Goal: Task Accomplishment & Management: Complete application form

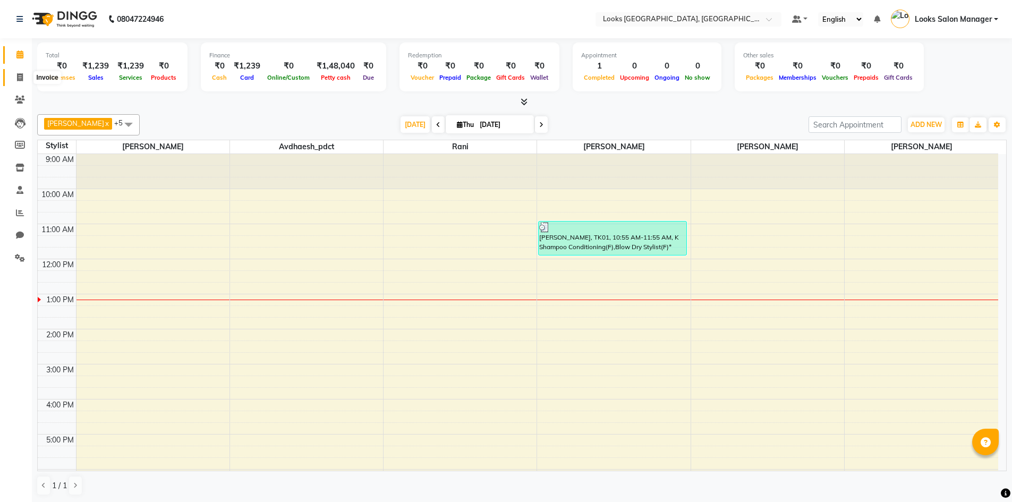
click at [18, 76] on icon at bounding box center [20, 77] width 6 height 8
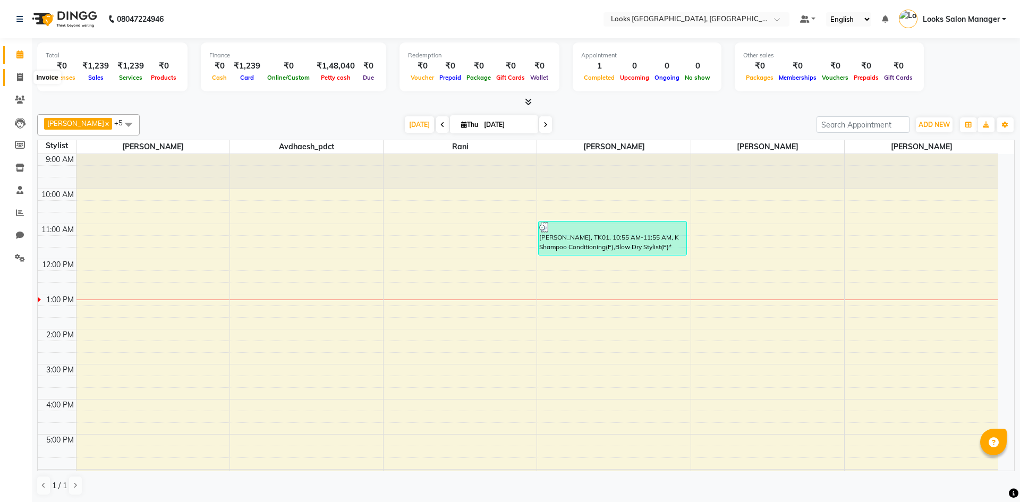
select select "4460"
select select "service"
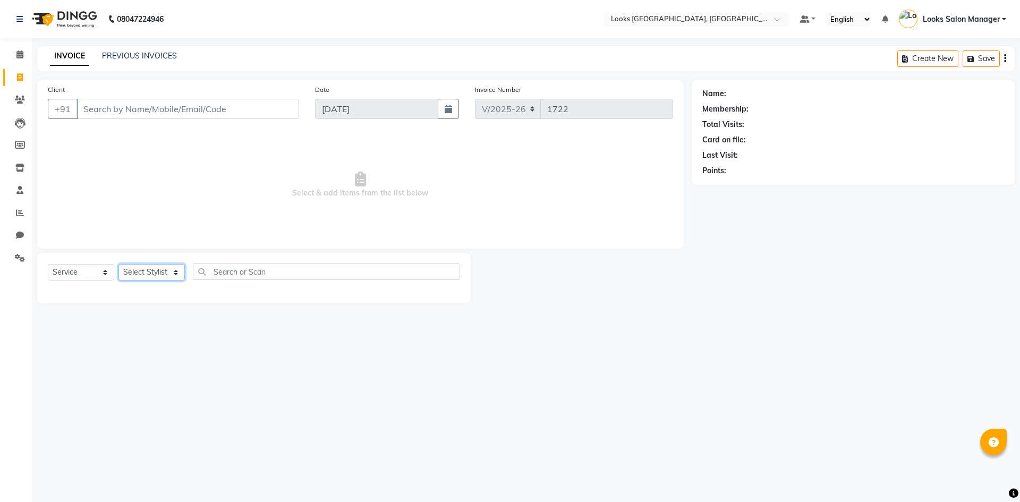
click at [140, 266] on select "Select Stylist" at bounding box center [151, 272] width 66 height 16
select select "85710"
click at [118, 264] on select "Select Stylist Avdhaesh_pdct COUNTER SALES Ganesh Kalpana_mgr Looks Salon Manag…" at bounding box center [151, 272] width 66 height 16
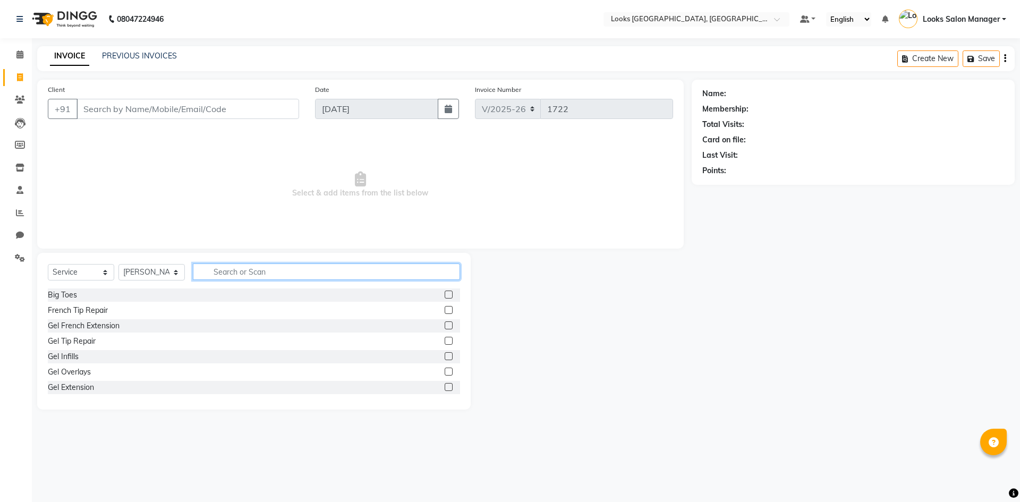
click at [256, 277] on input "text" at bounding box center [326, 271] width 267 height 16
type input "BEARD"
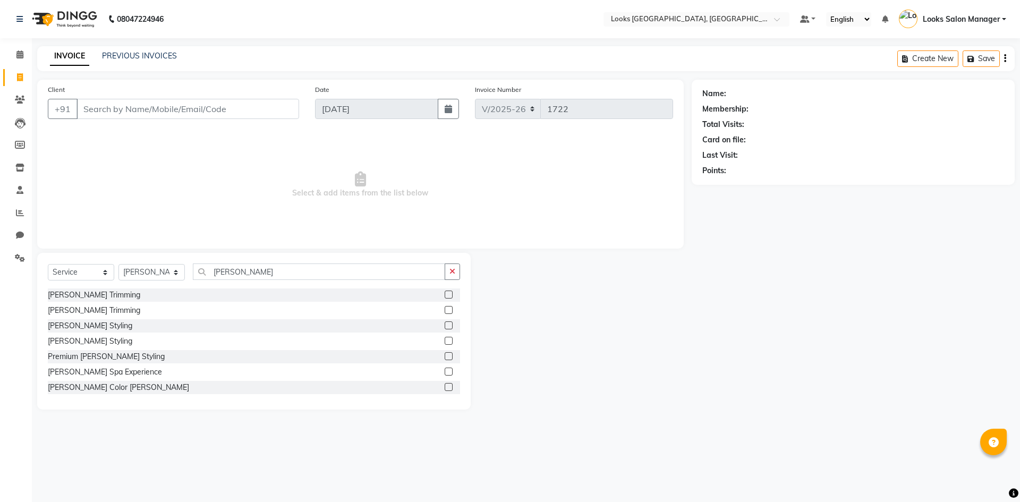
click at [445, 293] on label at bounding box center [449, 295] width 8 height 8
click at [445, 293] on input "checkbox" at bounding box center [448, 295] width 7 height 7
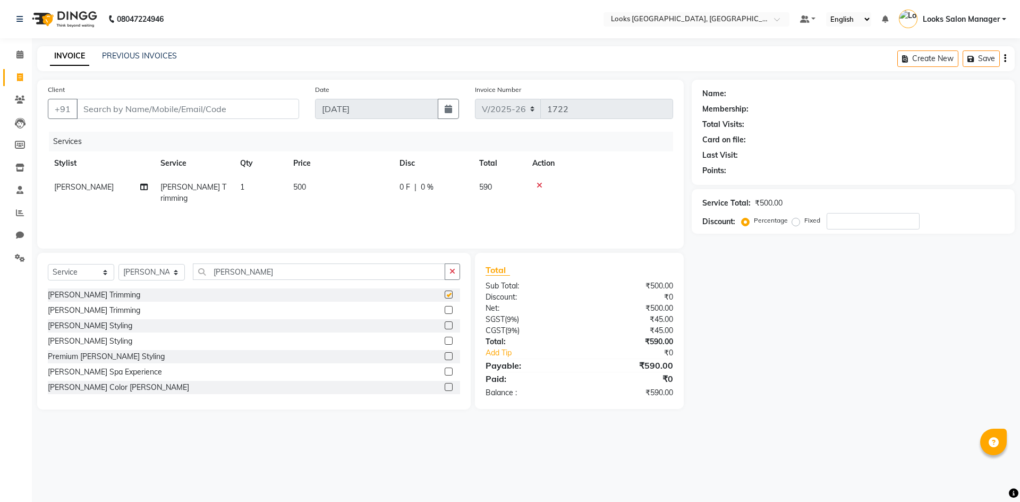
checkbox input "false"
click at [218, 274] on input "BEARD" at bounding box center [319, 271] width 252 height 16
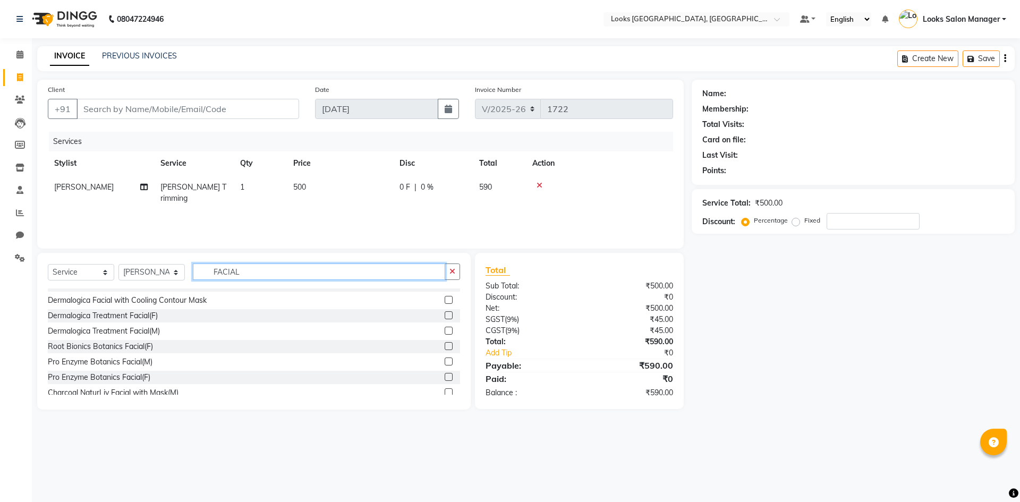
scroll to position [212, 0]
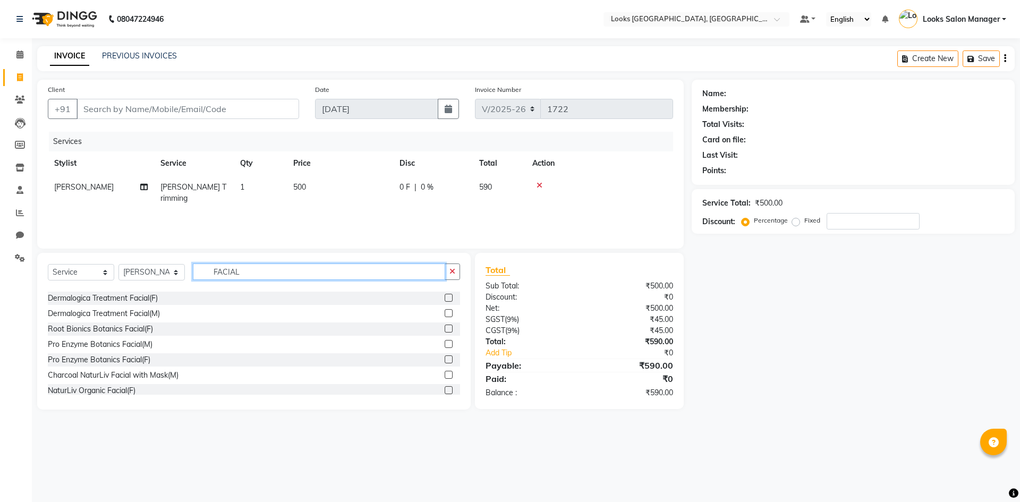
type input "FACIAL"
click at [445, 371] on label at bounding box center [449, 375] width 8 height 8
click at [445, 372] on input "checkbox" at bounding box center [448, 375] width 7 height 7
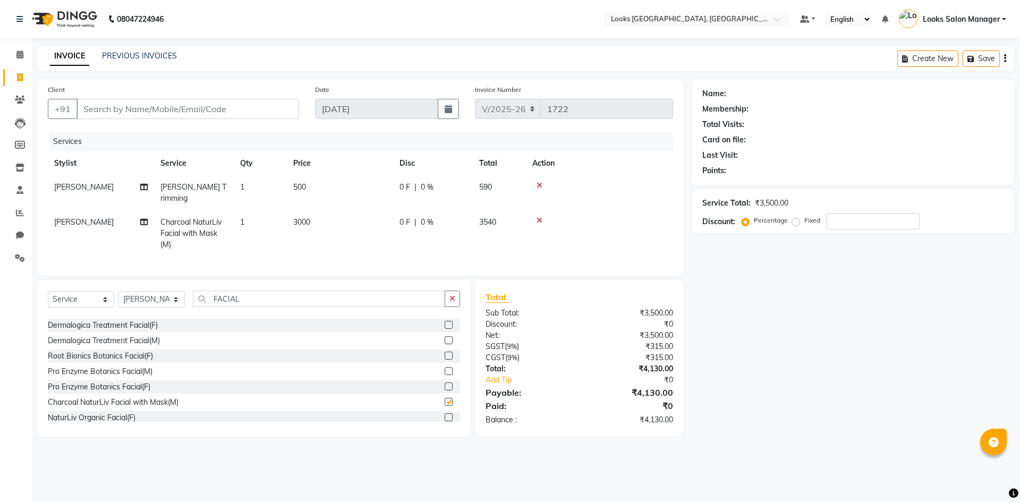
checkbox input "false"
click at [259, 298] on input "FACIAL" at bounding box center [319, 299] width 252 height 16
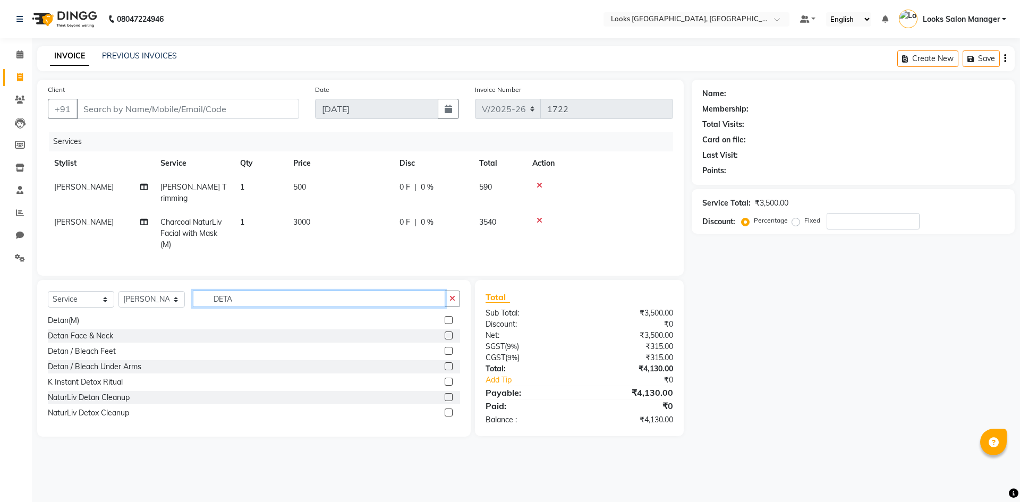
scroll to position [0, 0]
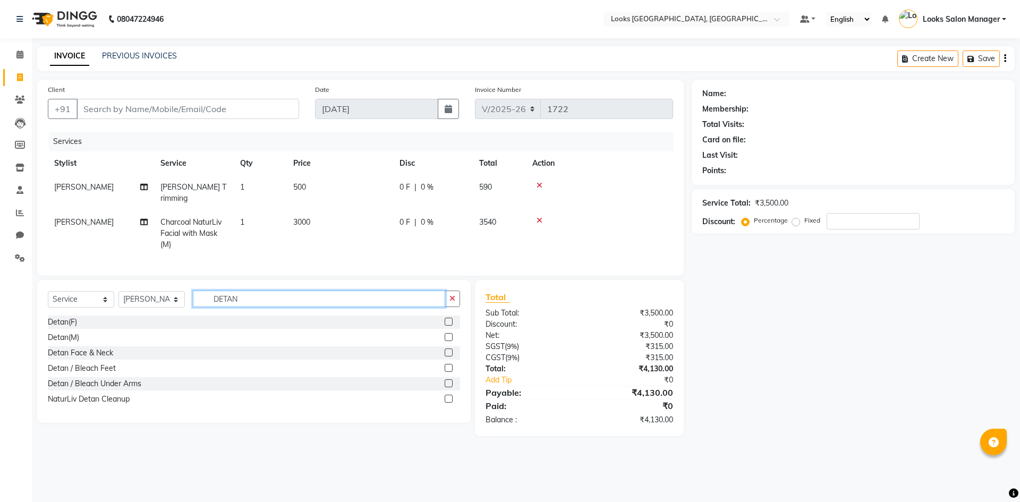
type input "DETAN"
click at [447, 334] on label at bounding box center [449, 337] width 8 height 8
click at [447, 334] on input "checkbox" at bounding box center [448, 337] width 7 height 7
checkbox input "true"
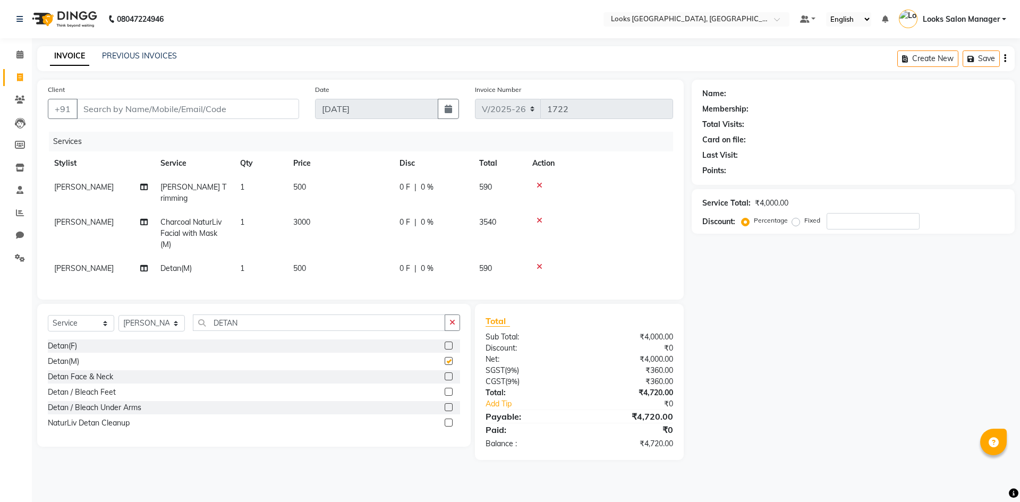
click at [297, 240] on td "3000" at bounding box center [340, 233] width 106 height 46
select select "85710"
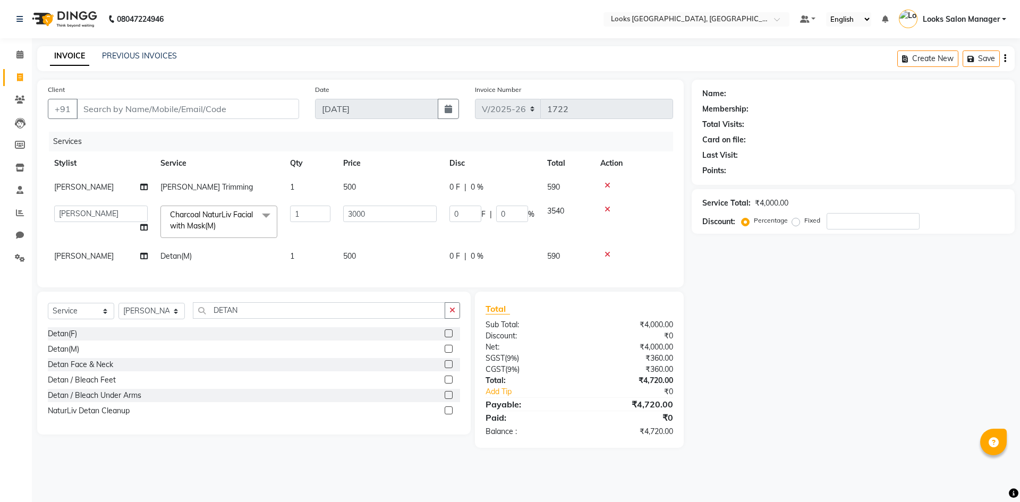
checkbox input "false"
click at [347, 253] on span "500" at bounding box center [349, 256] width 13 height 10
select select "85710"
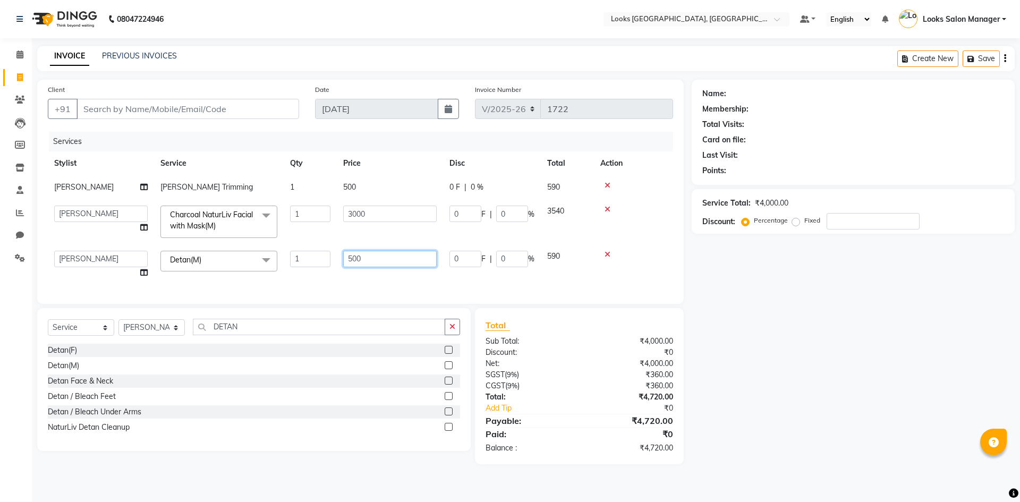
click at [347, 253] on input "500" at bounding box center [389, 259] width 93 height 16
type input "1000"
click at [337, 280] on div "Services Stylist Service Qty Price Disc Total Action Tokeer Beard Trimming 1 50…" at bounding box center [360, 212] width 625 height 161
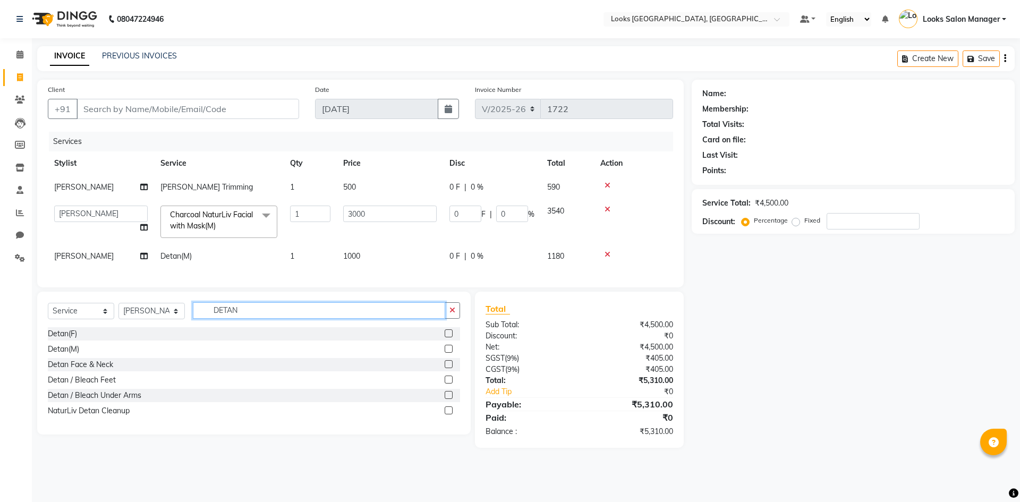
click at [218, 319] on input "DETAN" at bounding box center [319, 310] width 252 height 16
type input "SPA"
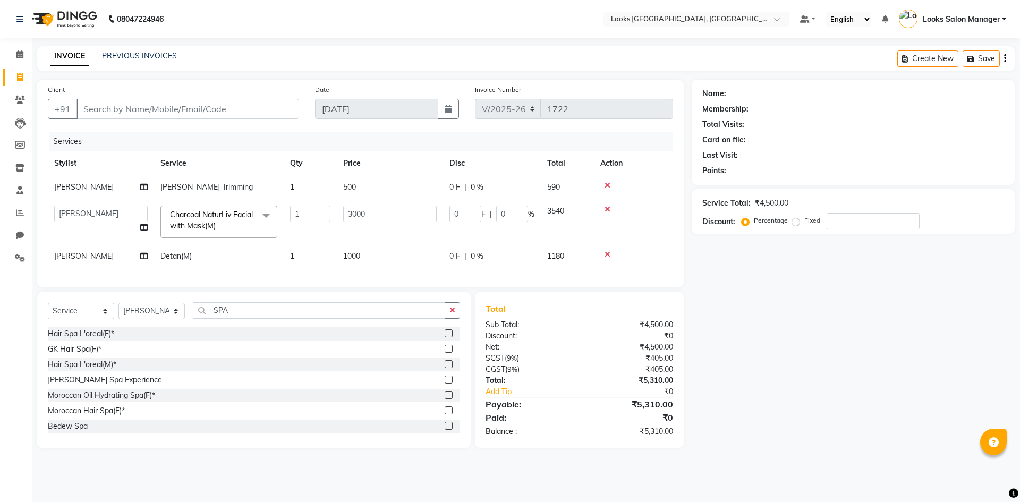
click at [445, 368] on label at bounding box center [449, 364] width 8 height 8
click at [445, 368] on input "checkbox" at bounding box center [448, 364] width 7 height 7
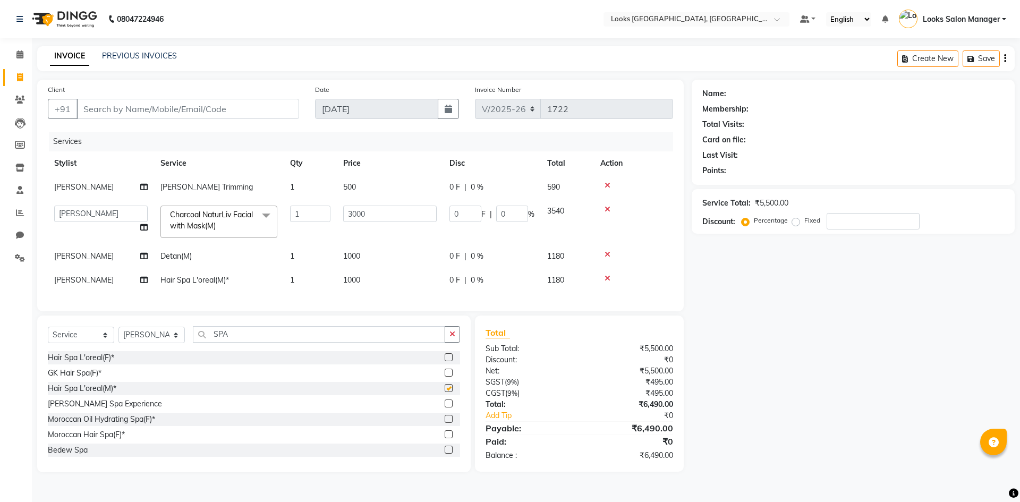
checkbox input "false"
click at [381, 289] on td "1000" at bounding box center [390, 280] width 106 height 24
select select "85710"
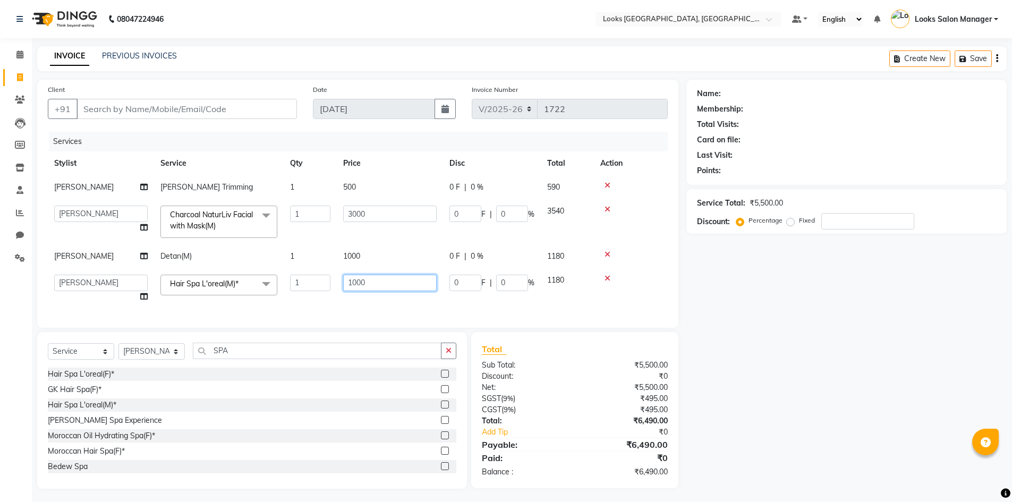
click at [381, 289] on input "1000" at bounding box center [389, 283] width 93 height 16
click at [383, 287] on input "1000" at bounding box center [389, 283] width 93 height 16
type input "2500"
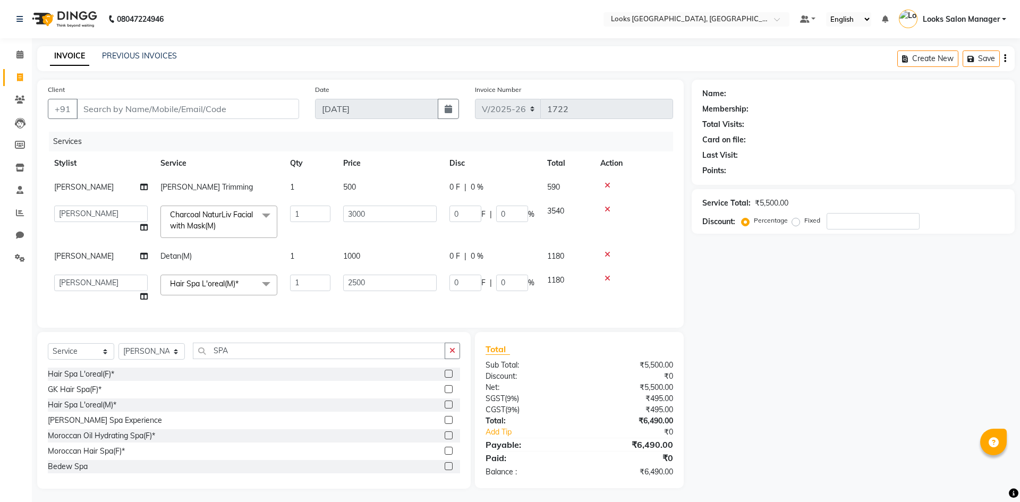
click at [350, 300] on div "Services Stylist Service Qty Price Disc Total Action Tokeer Beard Trimming 1 50…" at bounding box center [360, 224] width 625 height 185
